Goal: Information Seeking & Learning: Check status

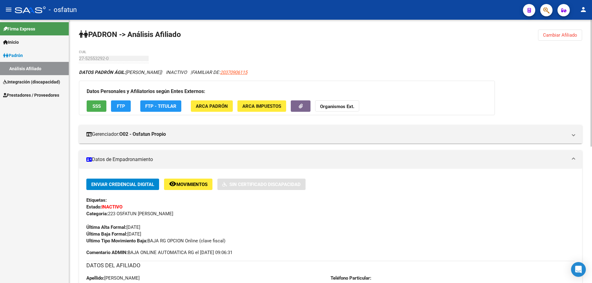
click at [555, 35] on span "Cambiar Afiliado" at bounding box center [560, 35] width 34 height 6
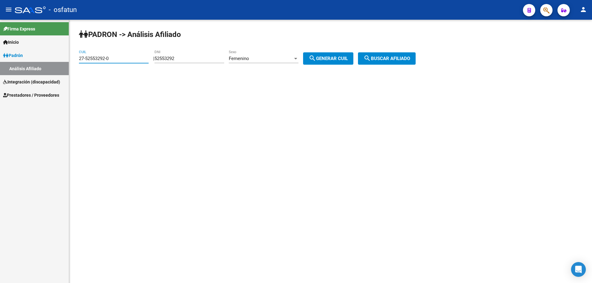
drag, startPoint x: 120, startPoint y: 56, endPoint x: 69, endPoint y: 56, distance: 51.1
click at [69, 56] on mat-sidenav-container "Firma Express Inicio Calendario SSS Instructivos Contacto OS Padrón Análisis Af…" at bounding box center [296, 151] width 592 height 263
type input "27-37192629-7"
type input "37192629"
click at [396, 56] on span "search Buscar afiliado" at bounding box center [386, 59] width 47 height 6
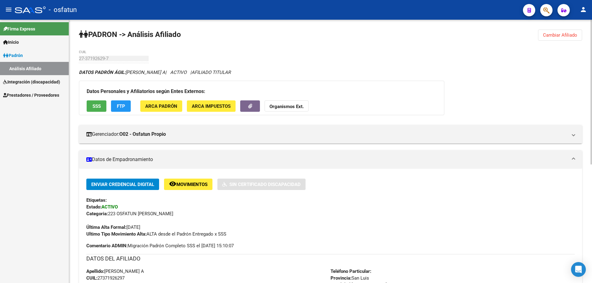
click at [567, 36] on span "Cambiar Afiliado" at bounding box center [560, 35] width 34 height 6
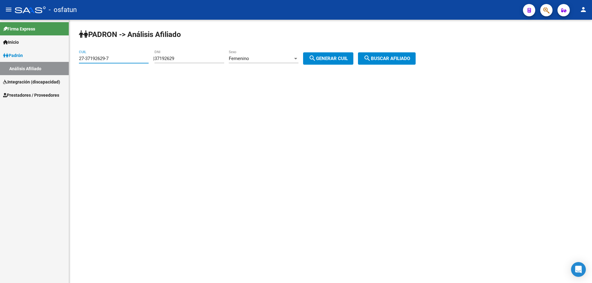
drag, startPoint x: 124, startPoint y: 61, endPoint x: 57, endPoint y: 62, distance: 67.5
click at [57, 62] on mat-sidenav-container "Firma Express Inicio Calendario SSS Instructivos Contacto OS Padrón Análisis Af…" at bounding box center [296, 151] width 592 height 263
type input "27-37505521-5"
type input "37505521"
click at [409, 56] on span "search Buscar afiliado" at bounding box center [386, 59] width 47 height 6
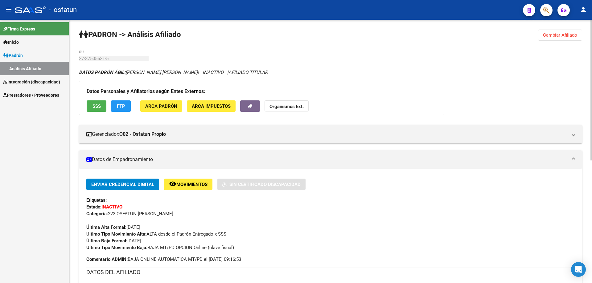
click at [570, 37] on span "Cambiar Afiliado" at bounding box center [560, 35] width 34 height 6
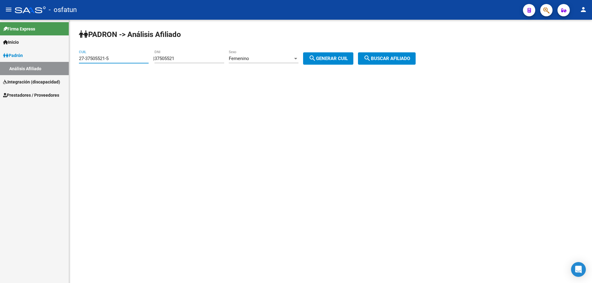
drag, startPoint x: 90, startPoint y: 58, endPoint x: 59, endPoint y: 58, distance: 30.8
click at [59, 58] on mat-sidenav-container "Firma Express Inicio Calendario SSS Instructivos Contacto OS Padrón Análisis Af…" at bounding box center [296, 151] width 592 height 263
type input "20-37505541-5"
type input "37505541"
click at [257, 58] on div "Femenino" at bounding box center [261, 59] width 64 height 6
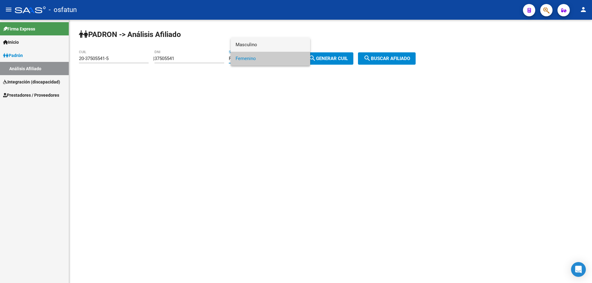
click at [256, 47] on span "Masculino" at bounding box center [270, 45] width 70 height 14
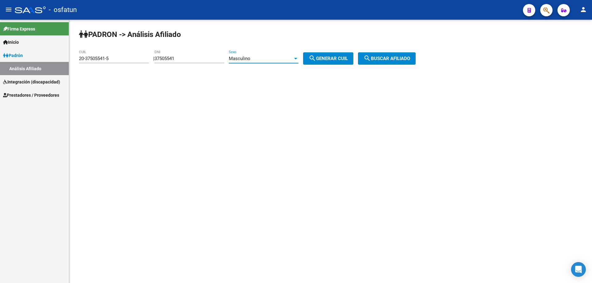
click at [410, 60] on span "search Buscar afiliado" at bounding box center [386, 59] width 47 height 6
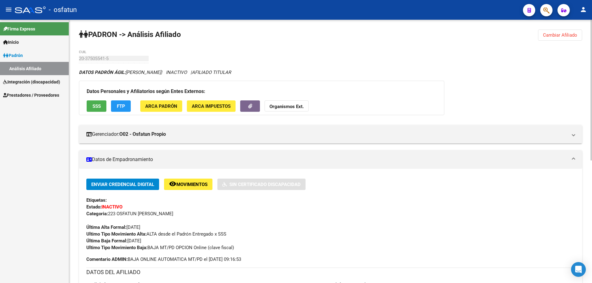
click at [562, 31] on button "Cambiar Afiliado" at bounding box center [560, 35] width 44 height 11
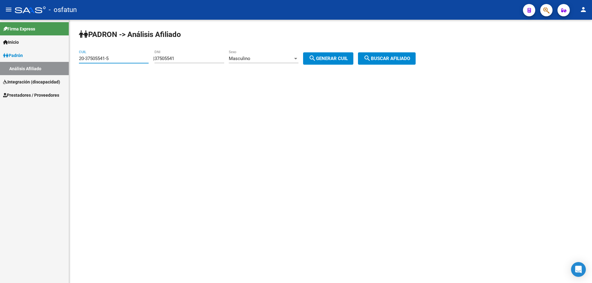
drag, startPoint x: 118, startPoint y: 59, endPoint x: 62, endPoint y: 59, distance: 56.7
click at [62, 59] on mat-sidenav-container "Firma Express Inicio Calendario SSS Instructivos Contacto OS Padrón Análisis Af…" at bounding box center [296, 151] width 592 height 263
type input "27-37505978-4"
type input "37505978"
click at [250, 58] on span "Masculino" at bounding box center [240, 59] width 22 height 6
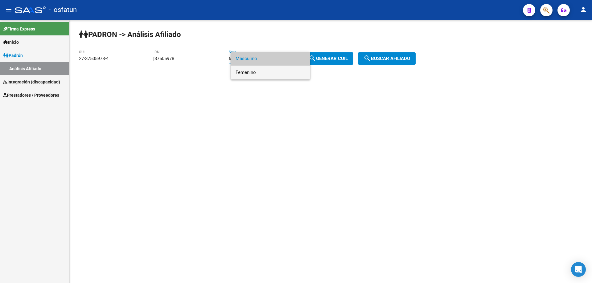
click at [253, 72] on span "Femenino" at bounding box center [270, 73] width 70 height 14
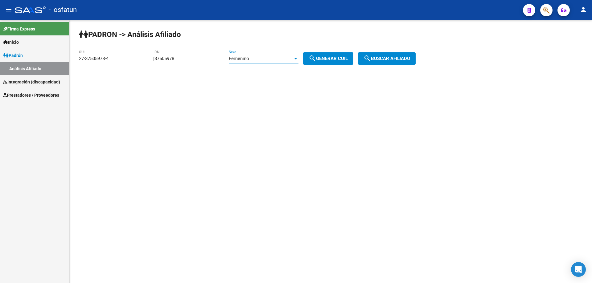
click at [402, 56] on span "search Buscar afiliado" at bounding box center [386, 59] width 47 height 6
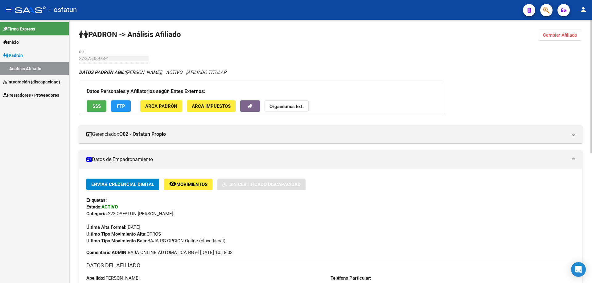
click at [558, 35] on span "Cambiar Afiliado" at bounding box center [560, 35] width 34 height 6
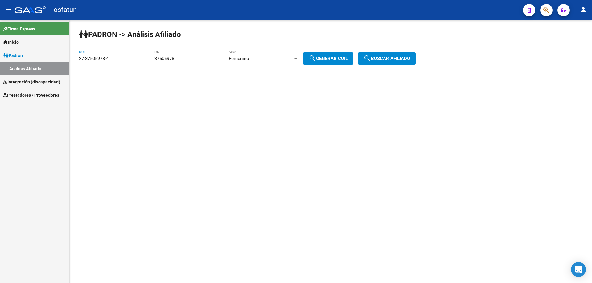
drag, startPoint x: 120, startPoint y: 60, endPoint x: 62, endPoint y: 60, distance: 58.2
click at [62, 60] on mat-sidenav-container "Firma Express Inicio Calendario SSS Instructivos Contacto OS Padrón Análisis Af…" at bounding box center [296, 151] width 592 height 263
type input "20-37192517-2"
type input "37192517"
click at [241, 60] on span "Femenino" at bounding box center [239, 59] width 20 height 6
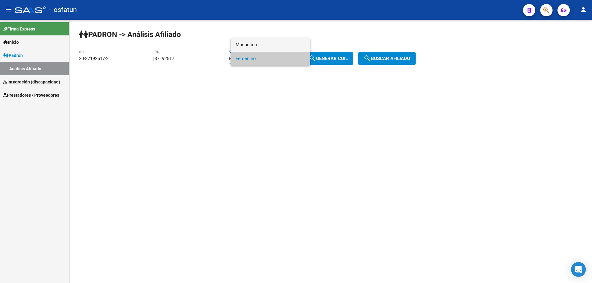
click at [255, 45] on span "Masculino" at bounding box center [270, 45] width 70 height 14
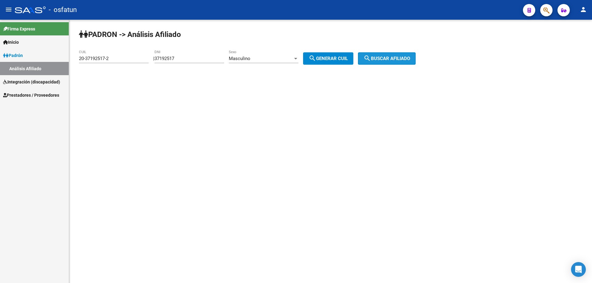
click at [393, 62] on button "search Buscar afiliado" at bounding box center [387, 58] width 58 height 12
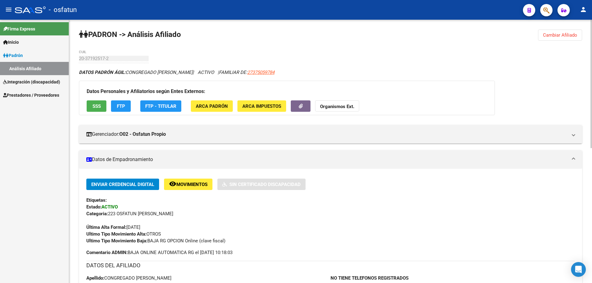
drag, startPoint x: 569, startPoint y: 34, endPoint x: 554, endPoint y: 33, distance: 15.7
click at [569, 34] on span "Cambiar Afiliado" at bounding box center [560, 35] width 34 height 6
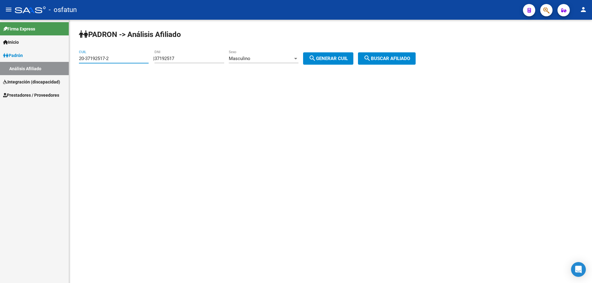
drag, startPoint x: 106, startPoint y: 59, endPoint x: 69, endPoint y: 61, distance: 36.7
click at [69, 61] on div "PADRON -> Análisis Afiliado 20-37192517-2 CUIL | 37192517 DNI Masculino Sexo se…" at bounding box center [330, 52] width 523 height 65
type input "27-37505978-4"
type input "37505978"
click at [250, 56] on span "Masculino" at bounding box center [240, 59] width 22 height 6
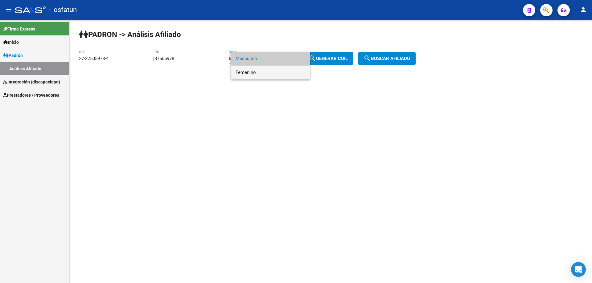
click at [261, 71] on span "Femenino" at bounding box center [270, 73] width 70 height 14
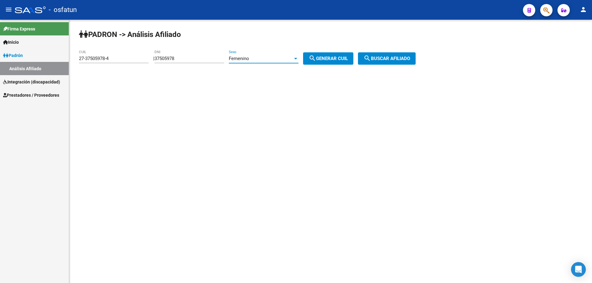
click at [407, 57] on span "search Buscar afiliado" at bounding box center [386, 59] width 47 height 6
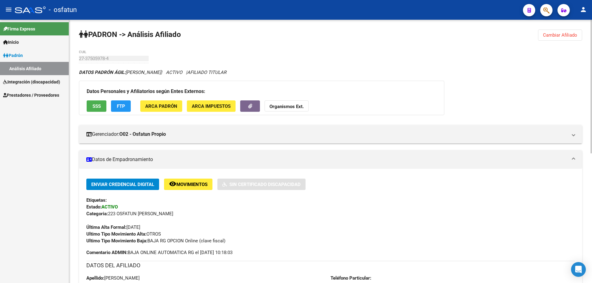
click at [554, 34] on span "Cambiar Afiliado" at bounding box center [560, 35] width 34 height 6
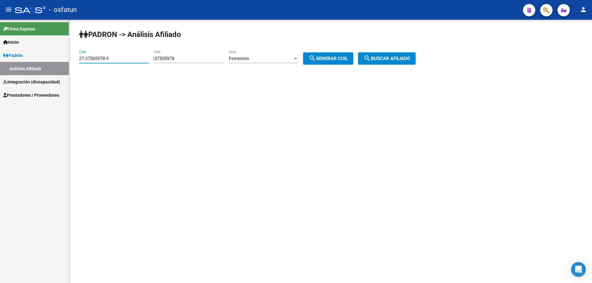
drag, startPoint x: 106, startPoint y: 58, endPoint x: 58, endPoint y: 60, distance: 48.7
click at [58, 60] on mat-sidenav-container "Firma Express Inicio Calendario SSS Instructivos Contacto OS Padrón Análisis Af…" at bounding box center [296, 151] width 592 height 263
type input "20-37192517-2"
type input "3792517"
click at [271, 60] on div "Femenino" at bounding box center [261, 59] width 64 height 6
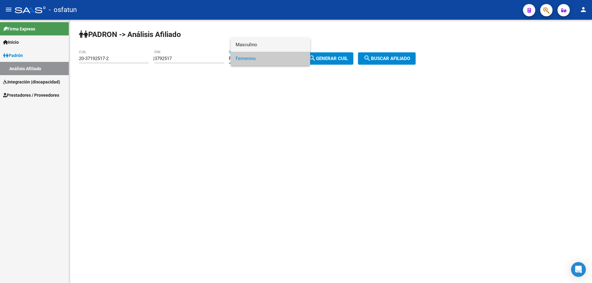
click at [265, 43] on span "Masculino" at bounding box center [270, 45] width 70 height 14
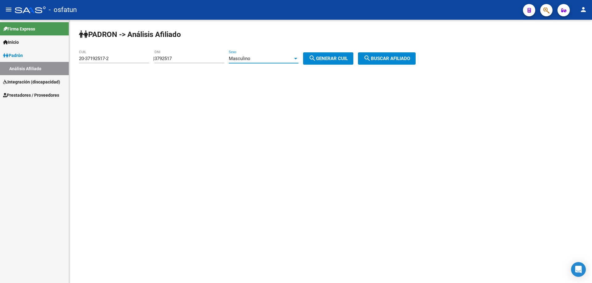
click at [390, 57] on span "search Buscar afiliado" at bounding box center [386, 59] width 47 height 6
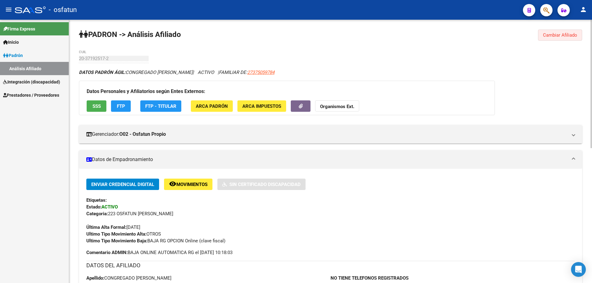
click at [548, 35] on span "Cambiar Afiliado" at bounding box center [560, 35] width 34 height 6
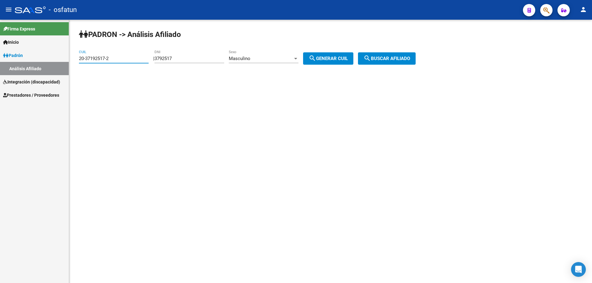
drag, startPoint x: 116, startPoint y: 59, endPoint x: 39, endPoint y: 59, distance: 76.7
click at [38, 59] on mat-sidenav-container "Firma Express Inicio Calendario SSS Instructivos Contacto OS Padrón Análisis Af…" at bounding box center [296, 151] width 592 height 263
type input "20-37716855-1"
type input "37716855"
click at [406, 61] on button "search Buscar afiliado" at bounding box center [387, 58] width 58 height 12
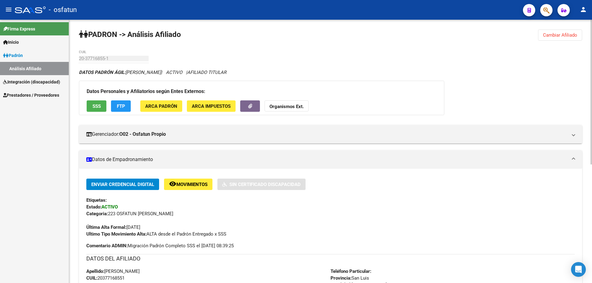
click at [562, 38] on button "Cambiar Afiliado" at bounding box center [560, 35] width 44 height 11
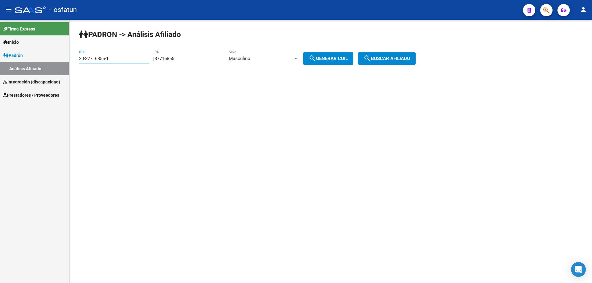
drag, startPoint x: 107, startPoint y: 57, endPoint x: 52, endPoint y: 58, distance: 55.5
click at [52, 58] on mat-sidenav-container "Firma Express Inicio Calendario SSS Instructivos Contacto OS Padrón Análisis Af…" at bounding box center [296, 151] width 592 height 263
type input "20-38636823-7"
type input "38636823"
click at [393, 57] on span "search Buscar afiliado" at bounding box center [386, 59] width 47 height 6
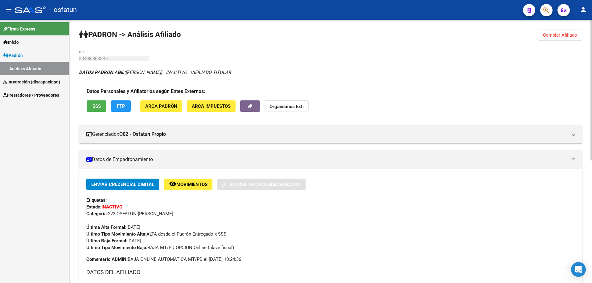
drag, startPoint x: 564, startPoint y: 35, endPoint x: 559, endPoint y: 32, distance: 5.5
click at [563, 34] on span "Cambiar Afiliado" at bounding box center [560, 35] width 34 height 6
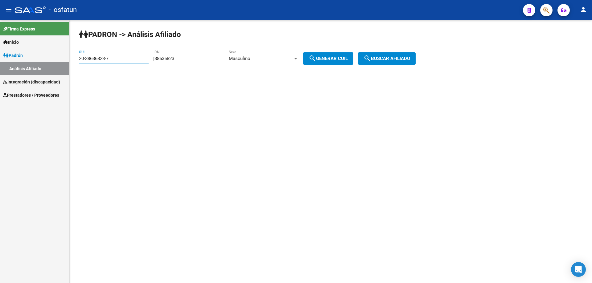
drag, startPoint x: 119, startPoint y: 58, endPoint x: 62, endPoint y: 58, distance: 56.4
click at [62, 58] on mat-sidenav-container "Firma Express Inicio Calendario SSS Instructivos Contacto OS Padrón Análisis Af…" at bounding box center [296, 151] width 592 height 263
type input "20-38749243-8"
type input "38749243"
click at [394, 57] on span "search Buscar afiliado" at bounding box center [386, 59] width 47 height 6
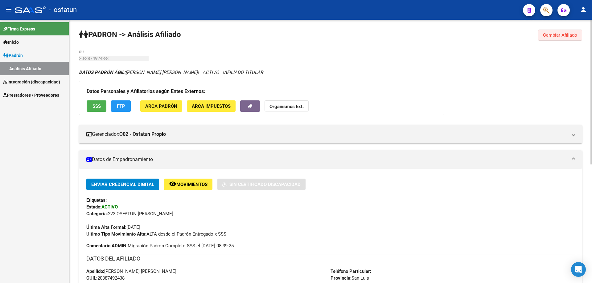
click at [562, 37] on span "Cambiar Afiliado" at bounding box center [560, 35] width 34 height 6
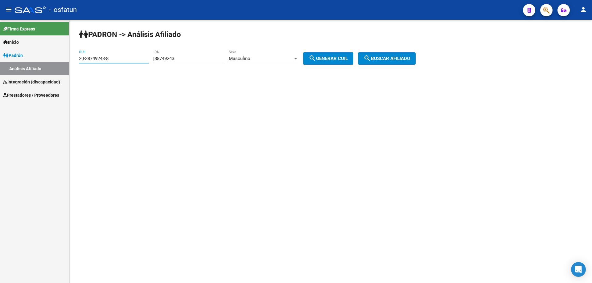
drag, startPoint x: 110, startPoint y: 60, endPoint x: 64, endPoint y: 60, distance: 46.2
click at [64, 60] on mat-sidenav-container "Firma Express Inicio Calendario SSS Instructivos Contacto OS Padrón Análisis Af…" at bounding box center [296, 151] width 592 height 263
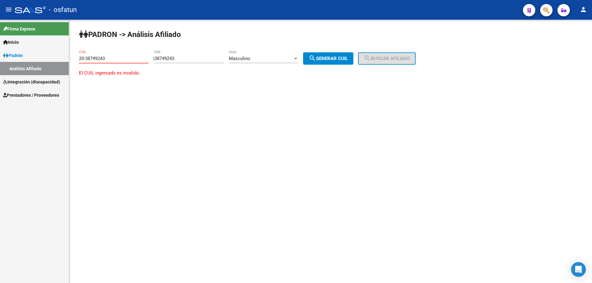
type input "20-38749243-8"
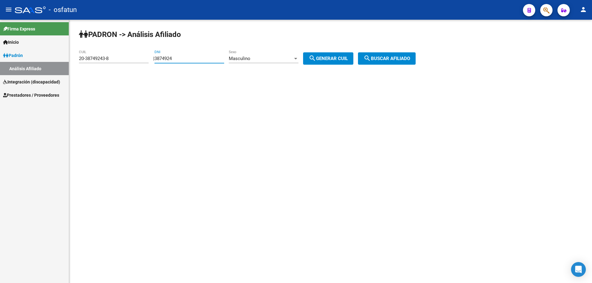
type input "38749243"
click at [387, 58] on span "search Buscar afiliado" at bounding box center [386, 59] width 47 height 6
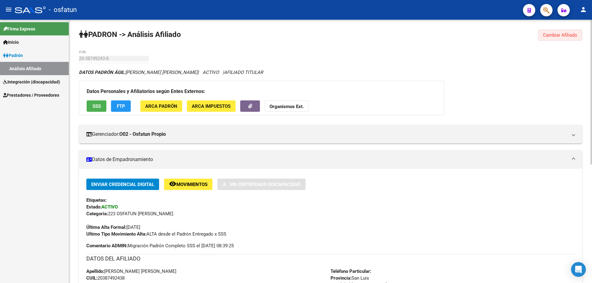
click at [566, 34] on span "Cambiar Afiliado" at bounding box center [560, 35] width 34 height 6
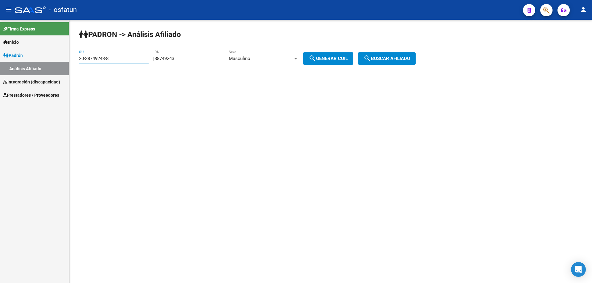
drag, startPoint x: 118, startPoint y: 59, endPoint x: 37, endPoint y: 57, distance: 81.4
click at [37, 57] on mat-sidenav-container "Firma Express Inicio Calendario SSS Instructivos Contacto OS Padrón Análisis Af…" at bounding box center [296, 151] width 592 height 263
type input "27-39090264-1"
type input "39090264"
click at [280, 59] on div "Masculino" at bounding box center [261, 59] width 64 height 6
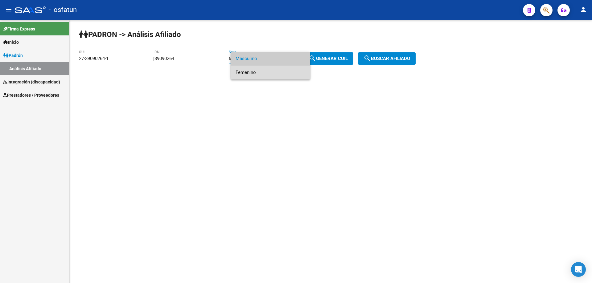
click at [257, 73] on span "Femenino" at bounding box center [270, 73] width 70 height 14
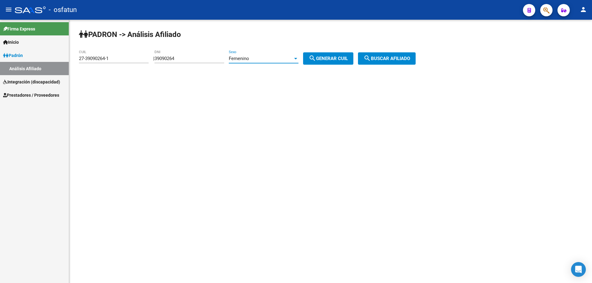
click at [390, 55] on button "search Buscar afiliado" at bounding box center [387, 58] width 58 height 12
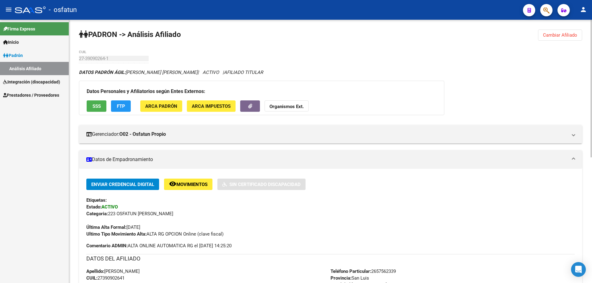
click at [560, 36] on span "Cambiar Afiliado" at bounding box center [560, 35] width 34 height 6
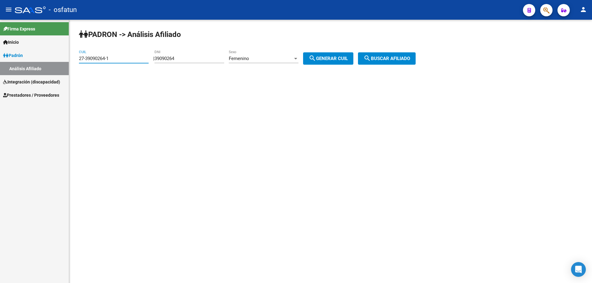
drag, startPoint x: 88, startPoint y: 61, endPoint x: 46, endPoint y: 61, distance: 42.8
click at [46, 61] on mat-sidenav-container "Firma Express Inicio Calendario SSS Instructivos Contacto OS Padrón Análisis Af…" at bounding box center [296, 151] width 592 height 263
type input "23-39092873-4"
type input "39092873"
click at [383, 57] on span "search Buscar afiliado" at bounding box center [386, 59] width 47 height 6
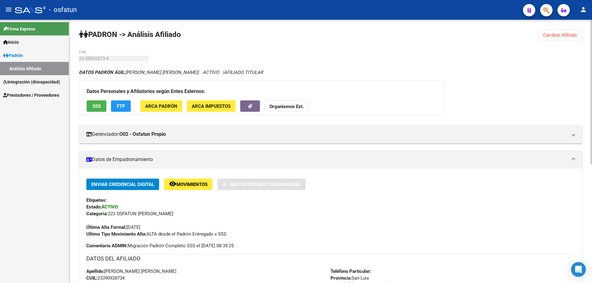
click at [574, 36] on span "Cambiar Afiliado" at bounding box center [560, 35] width 34 height 6
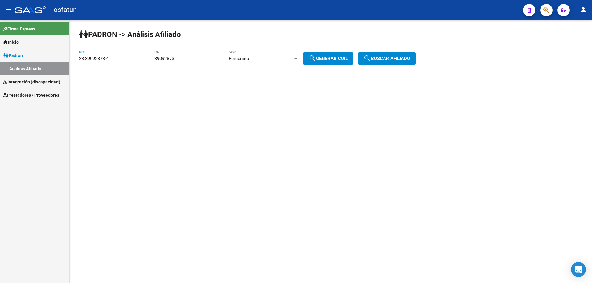
drag, startPoint x: 118, startPoint y: 57, endPoint x: 76, endPoint y: 58, distance: 41.6
click at [76, 58] on div "PADRON -> Análisis Afiliado 23-39092873-4 CUIL | 39092873 DNI Femenino Sexo sea…" at bounding box center [330, 52] width 523 height 65
type input "27-40319035-2"
type input "40319035"
click at [391, 58] on span "search Buscar afiliado" at bounding box center [386, 59] width 47 height 6
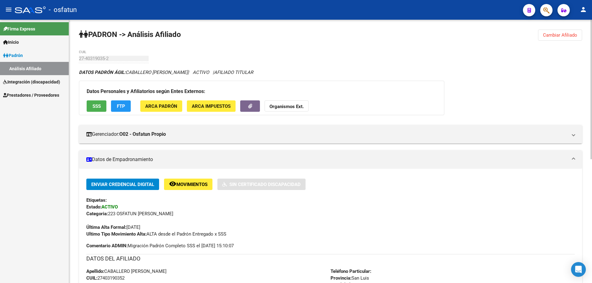
click at [552, 33] on span "Cambiar Afiliado" at bounding box center [560, 35] width 34 height 6
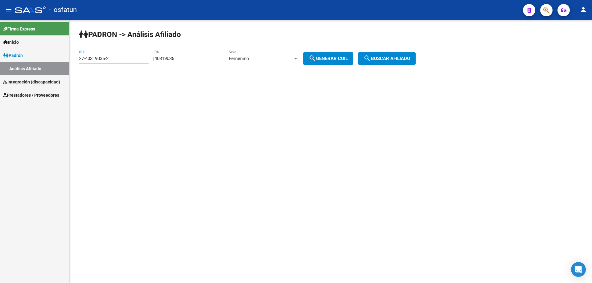
drag, startPoint x: 102, startPoint y: 56, endPoint x: 75, endPoint y: 56, distance: 27.7
click at [75, 56] on div "PADRON -> Análisis Afiliado 27-40319035-2 CUIL | 40319035 DNI Femenino Sexo sea…" at bounding box center [330, 52] width 523 height 65
type input "20-59584693-6"
type input "59584693"
click at [285, 58] on div "Femenino" at bounding box center [261, 59] width 64 height 6
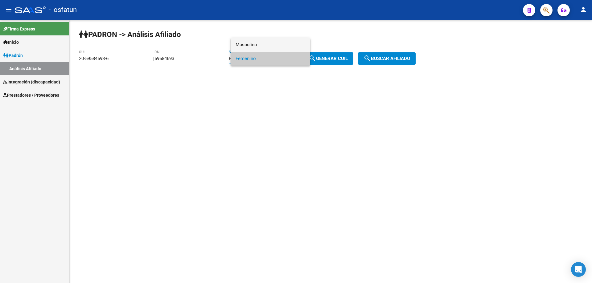
click at [275, 45] on span "Masculino" at bounding box center [270, 45] width 70 height 14
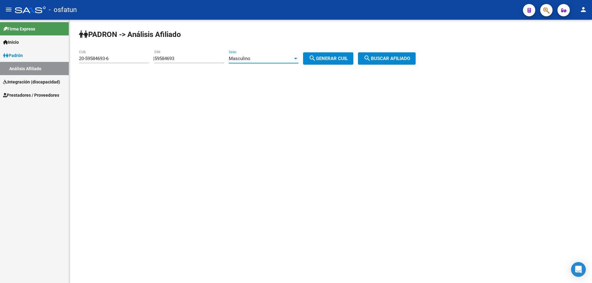
click at [400, 62] on button "search Buscar afiliado" at bounding box center [387, 58] width 58 height 12
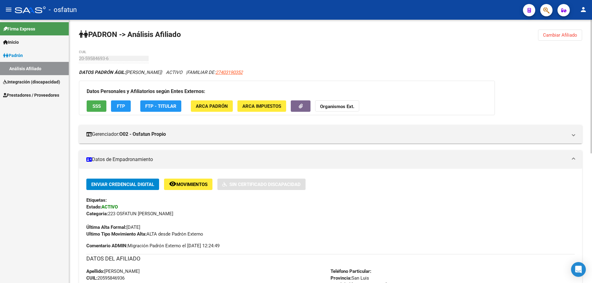
drag, startPoint x: 565, startPoint y: 35, endPoint x: 493, endPoint y: 35, distance: 72.1
click at [565, 35] on span "Cambiar Afiliado" at bounding box center [560, 35] width 34 height 6
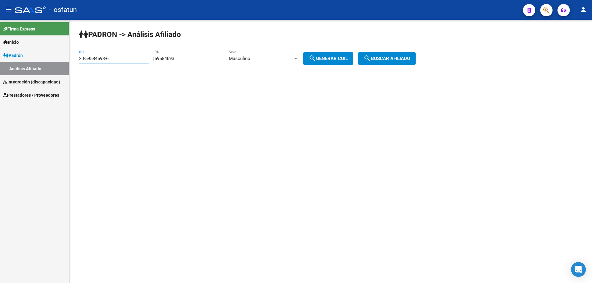
drag, startPoint x: 112, startPoint y: 59, endPoint x: 64, endPoint y: 58, distance: 48.1
click at [64, 58] on mat-sidenav-container "Firma Express Inicio Calendario SSS Instructivos Contacto OS Padrón Análisis Af…" at bounding box center [296, 151] width 592 height 263
type input "27-42639651-9"
type input "42639651"
click at [298, 59] on div at bounding box center [296, 58] width 6 height 5
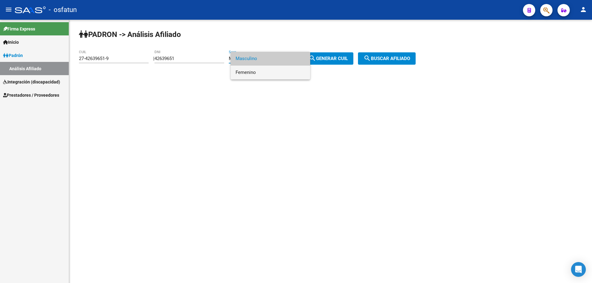
click at [254, 72] on span "Femenino" at bounding box center [270, 73] width 70 height 14
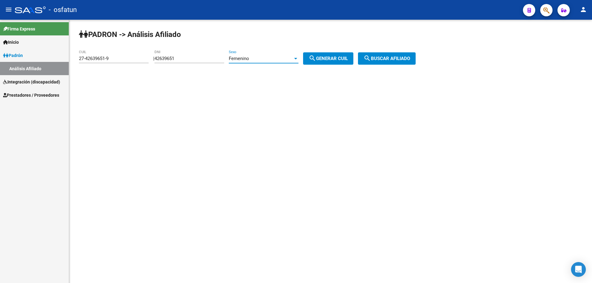
click at [398, 55] on button "search Buscar afiliado" at bounding box center [387, 58] width 58 height 12
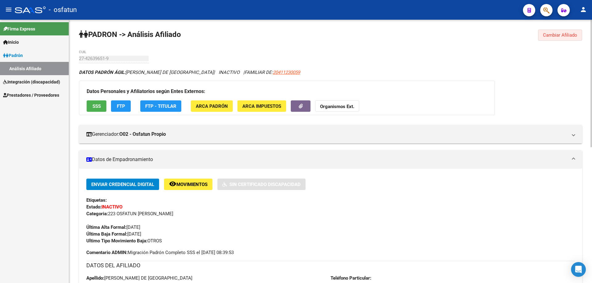
drag, startPoint x: 556, startPoint y: 32, endPoint x: 510, endPoint y: 50, distance: 49.3
click at [556, 31] on button "Cambiar Afiliado" at bounding box center [560, 35] width 44 height 11
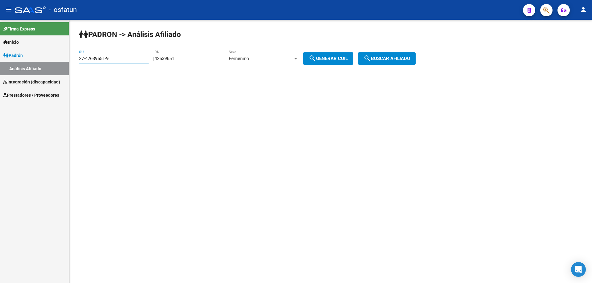
drag, startPoint x: 123, startPoint y: 59, endPoint x: 66, endPoint y: 66, distance: 57.4
click at [66, 66] on mat-sidenav-container "Firma Express Inicio Calendario SSS Instructivos Contacto OS Padrón Análisis Af…" at bounding box center [296, 151] width 592 height 263
type input "20-57731405-6"
type input "57731405"
click at [297, 59] on div at bounding box center [295, 59] width 3 height 2
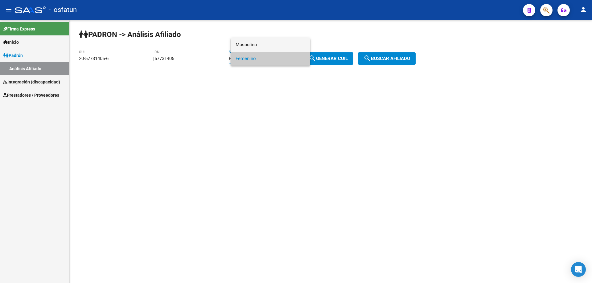
click at [267, 45] on span "Masculino" at bounding box center [270, 45] width 70 height 14
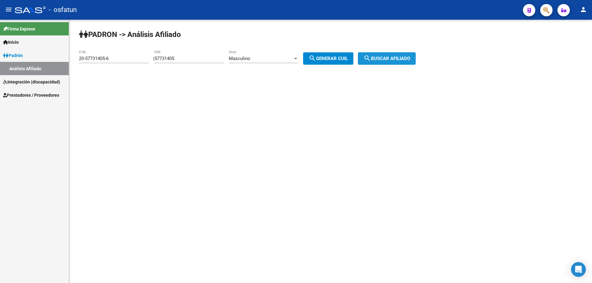
click at [381, 58] on span "search Buscar afiliado" at bounding box center [386, 59] width 47 height 6
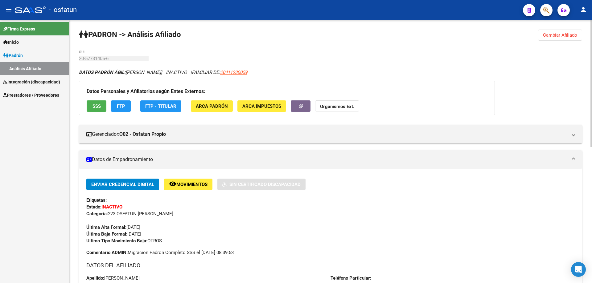
click at [557, 37] on span "Cambiar Afiliado" at bounding box center [560, 35] width 34 height 6
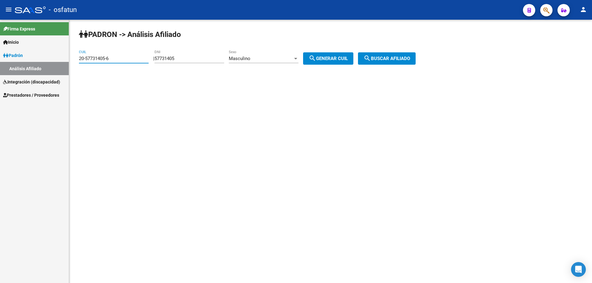
drag, startPoint x: 124, startPoint y: 57, endPoint x: 71, endPoint y: 58, distance: 53.0
click at [71, 58] on div "PADRON -> Análisis Afiliado 20-57731405-6 CUIL | 57731405 DNI Masculino Sexo se…" at bounding box center [330, 52] width 523 height 65
type input "27-43690717-1"
type input "43690717"
click at [293, 56] on div "Masculino" at bounding box center [261, 59] width 64 height 6
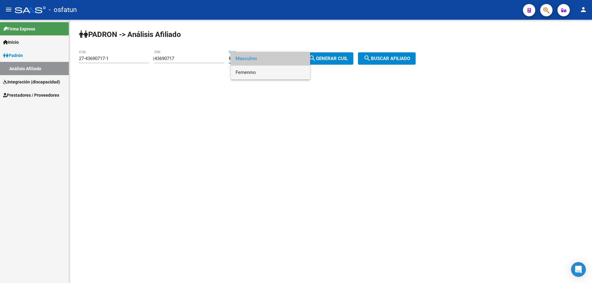
click at [259, 71] on span "Femenino" at bounding box center [270, 73] width 70 height 14
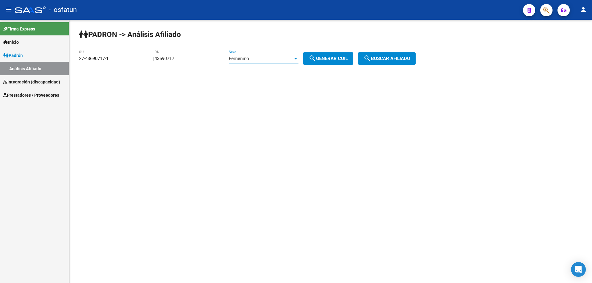
click at [410, 61] on span "search Buscar afiliado" at bounding box center [386, 59] width 47 height 6
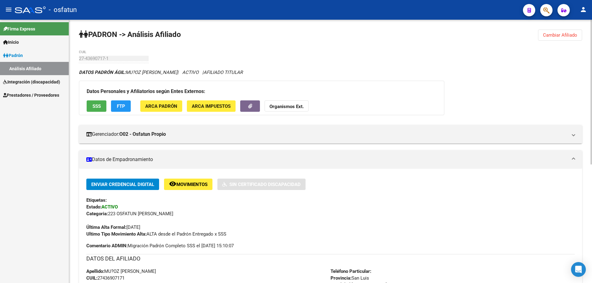
click at [559, 34] on span "Cambiar Afiliado" at bounding box center [560, 35] width 34 height 6
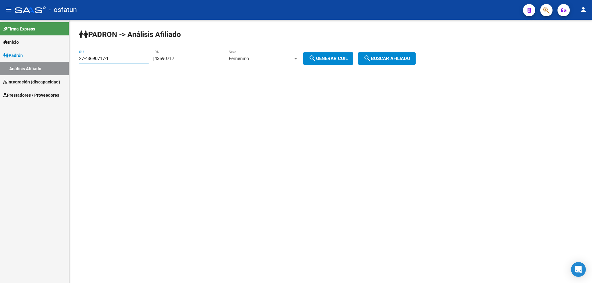
drag, startPoint x: 114, startPoint y: 58, endPoint x: 56, endPoint y: 58, distance: 57.3
click at [56, 58] on mat-sidenav-container "Firma Express Inicio Calendario SSS Instructivos Contacto OS Padrón Análisis Af…" at bounding box center [296, 151] width 592 height 263
type input "20-16778503-5"
type input "16778503"
click at [276, 58] on div "Femenino" at bounding box center [261, 59] width 64 height 6
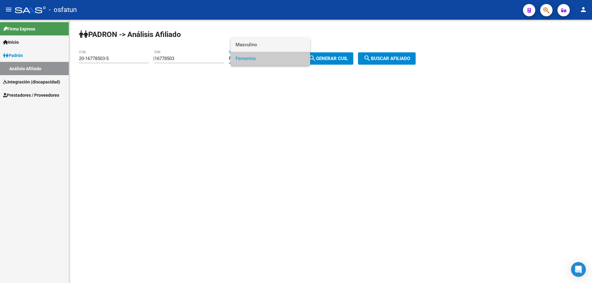
click at [264, 45] on span "Masculino" at bounding box center [270, 45] width 70 height 14
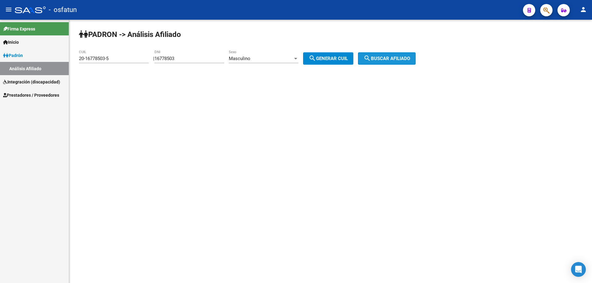
click at [401, 60] on span "search Buscar afiliado" at bounding box center [386, 59] width 47 height 6
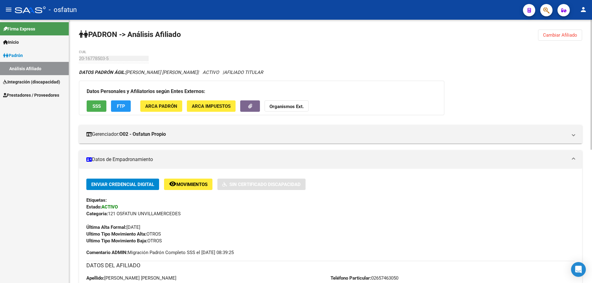
click at [560, 35] on span "Cambiar Afiliado" at bounding box center [560, 35] width 34 height 6
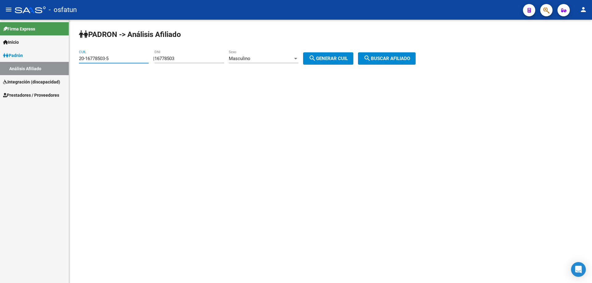
drag, startPoint x: 119, startPoint y: 58, endPoint x: 59, endPoint y: 58, distance: 59.8
click at [59, 58] on mat-sidenav-container "Firma Express Inicio Calendario SSS Instructivos Contacto OS Padrón Análisis Af…" at bounding box center [296, 151] width 592 height 263
type input "27-22422625-5"
type input "22422625"
click at [297, 59] on div at bounding box center [295, 59] width 3 height 2
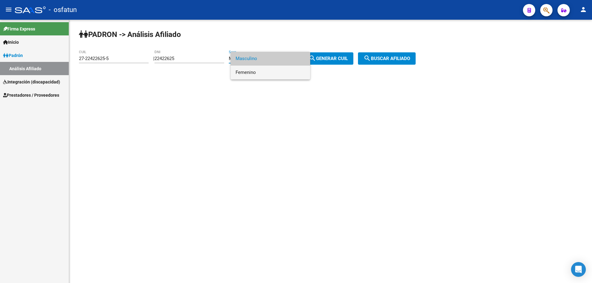
click at [263, 72] on span "Femenino" at bounding box center [270, 73] width 70 height 14
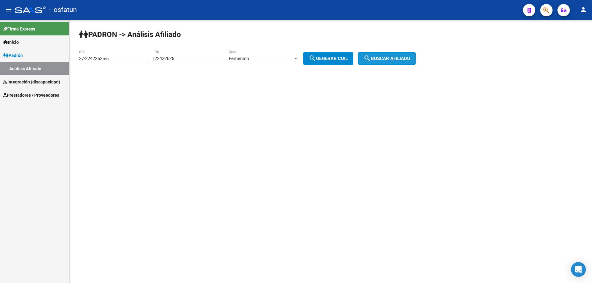
click at [398, 55] on button "search Buscar afiliado" at bounding box center [387, 58] width 58 height 12
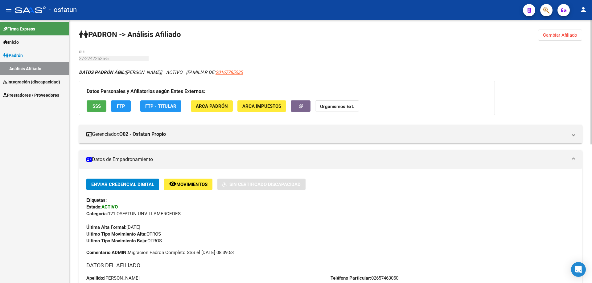
drag, startPoint x: 387, startPoint y: 215, endPoint x: 233, endPoint y: 249, distance: 157.8
click at [386, 215] on div "Categoria: 121 OSFATUN UNVILLAMERCEDES" at bounding box center [330, 213] width 488 height 7
